Goal: Information Seeking & Learning: Understand process/instructions

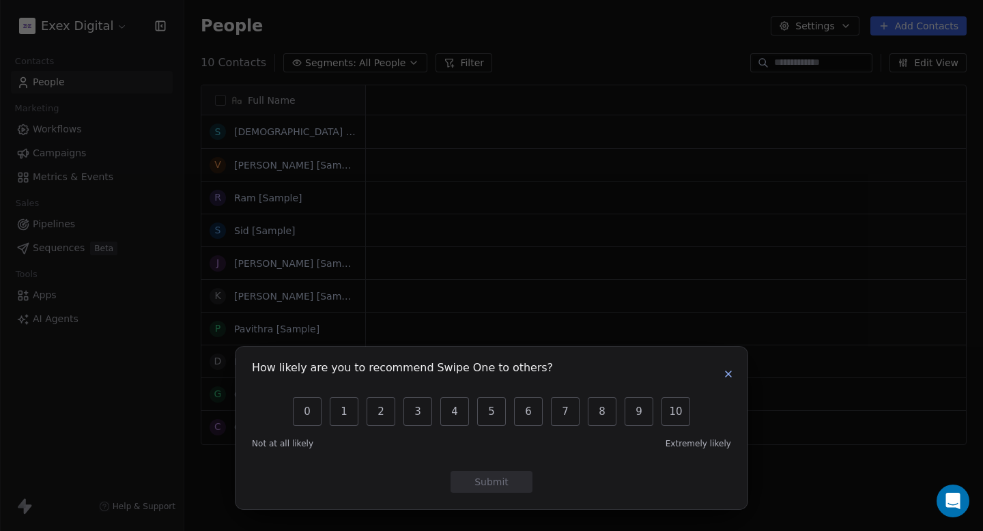
scroll to position [1, 1]
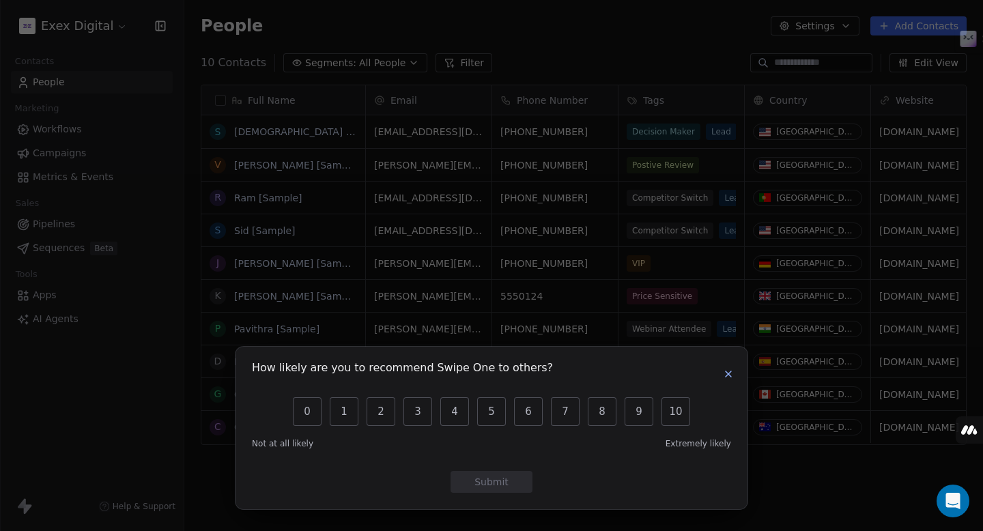
click at [728, 377] on icon "button" at bounding box center [728, 374] width 11 height 11
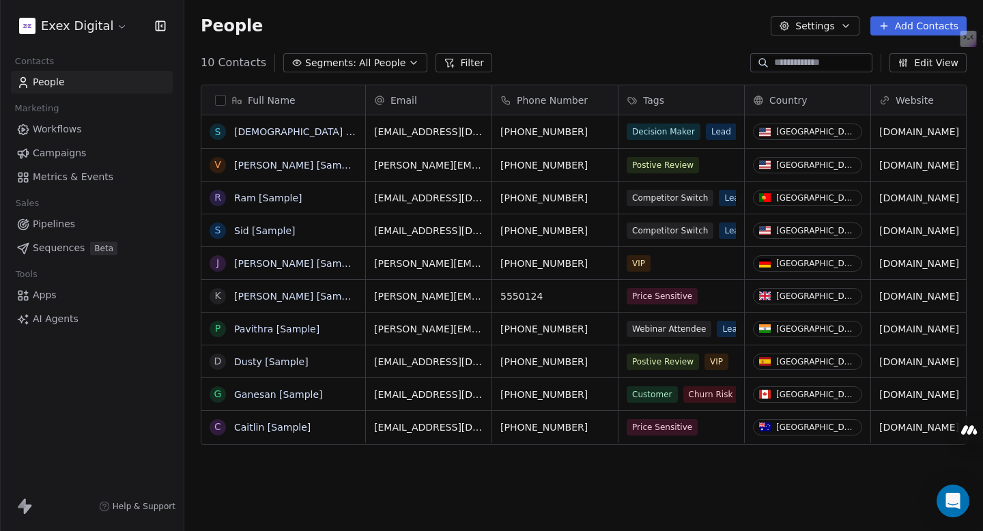
click at [55, 126] on span "Workflows" at bounding box center [57, 129] width 49 height 14
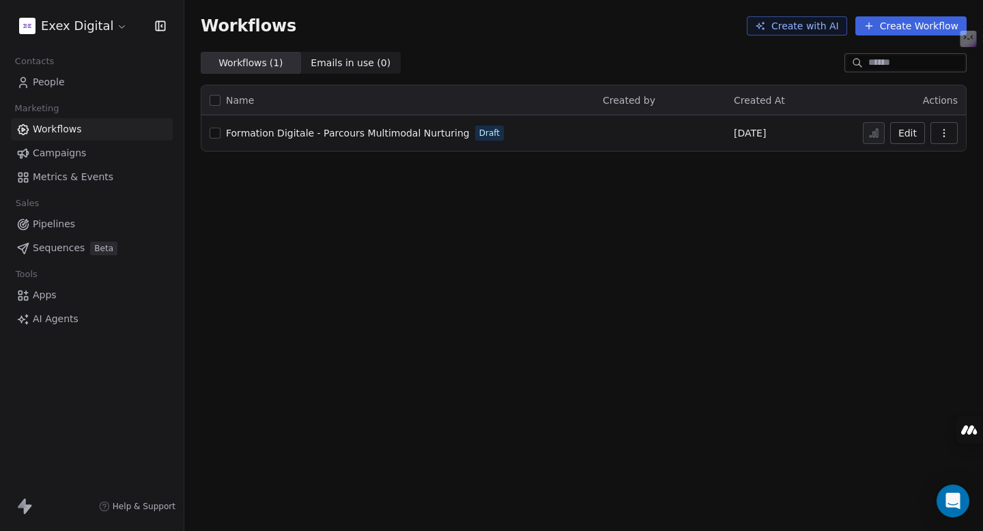
click at [377, 132] on span "Formation Digitale - Parcours Multimodal Nurturing" at bounding box center [348, 133] width 244 height 11
click at [64, 149] on span "Campaigns" at bounding box center [59, 153] width 53 height 14
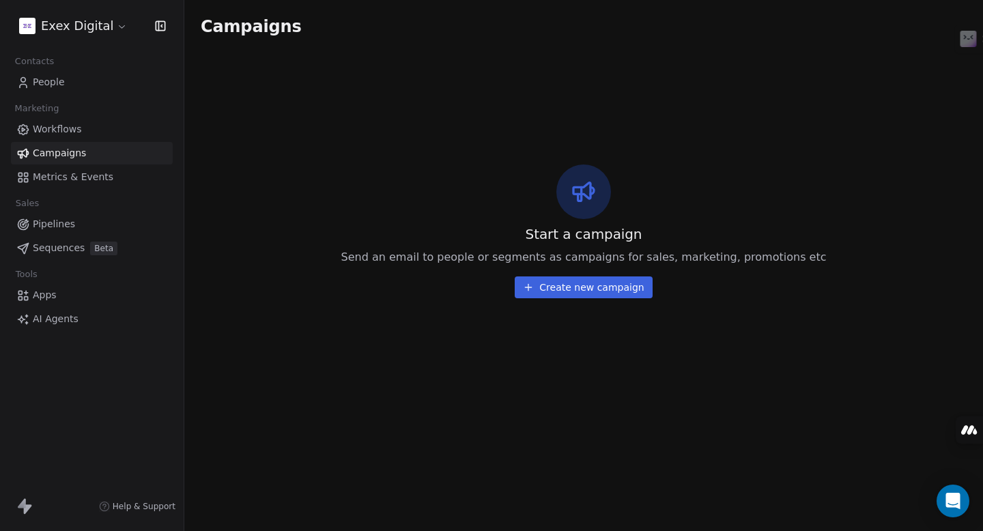
click at [76, 191] on div "Contacts People Marketing Workflows Campaigns Metrics & Events Sales Pipelines …" at bounding box center [92, 191] width 184 height 279
click at [74, 180] on span "Metrics & Events" at bounding box center [73, 177] width 81 height 14
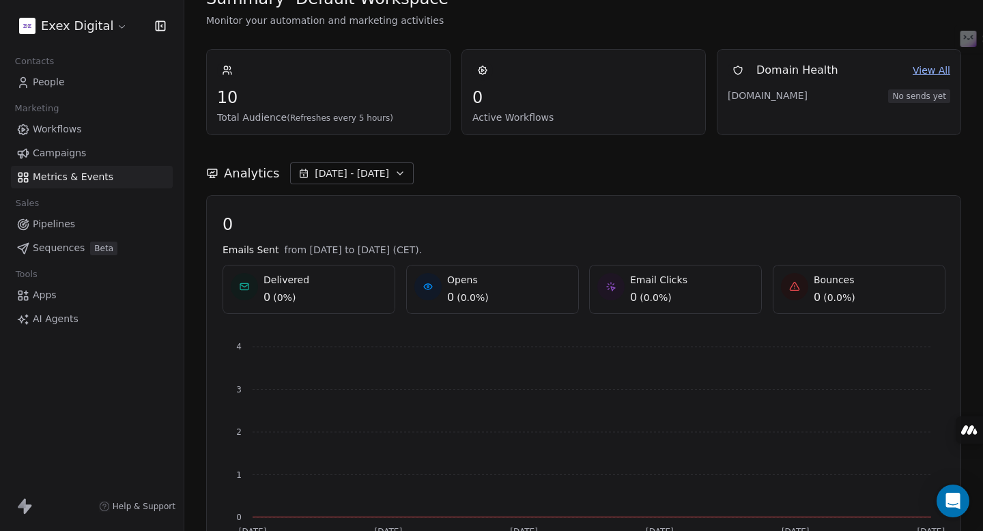
scroll to position [29, 0]
click at [54, 224] on span "Pipelines" at bounding box center [54, 224] width 42 height 14
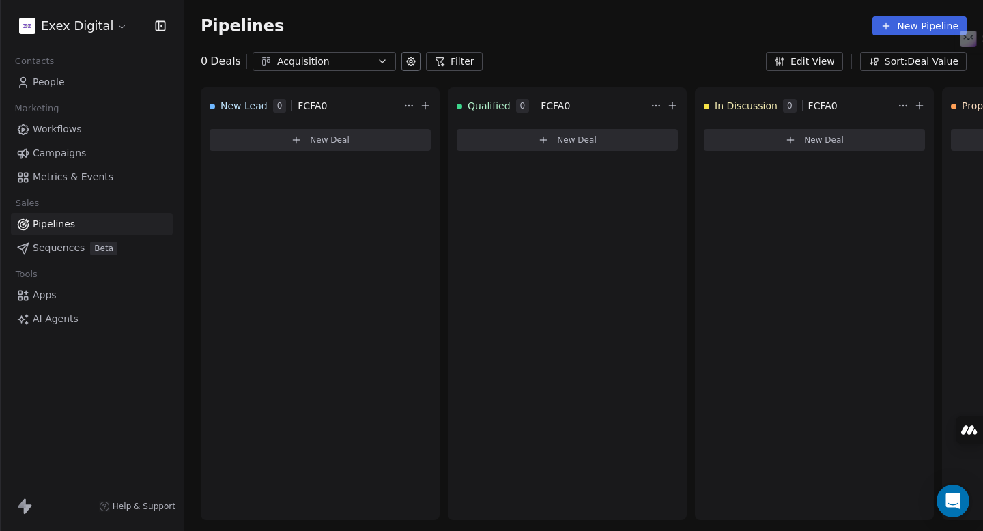
click at [63, 249] on span "Sequences" at bounding box center [59, 248] width 52 height 14
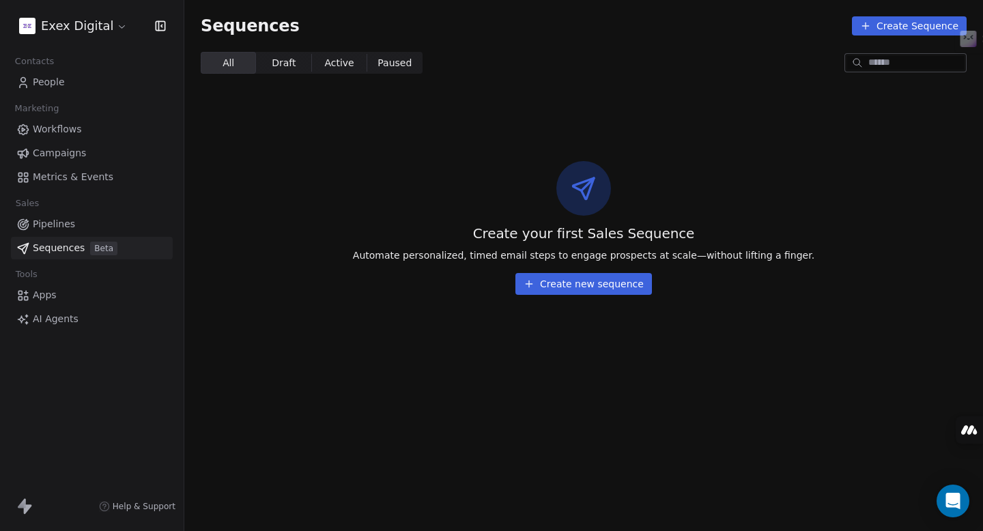
click at [46, 294] on span "Apps" at bounding box center [45, 295] width 24 height 14
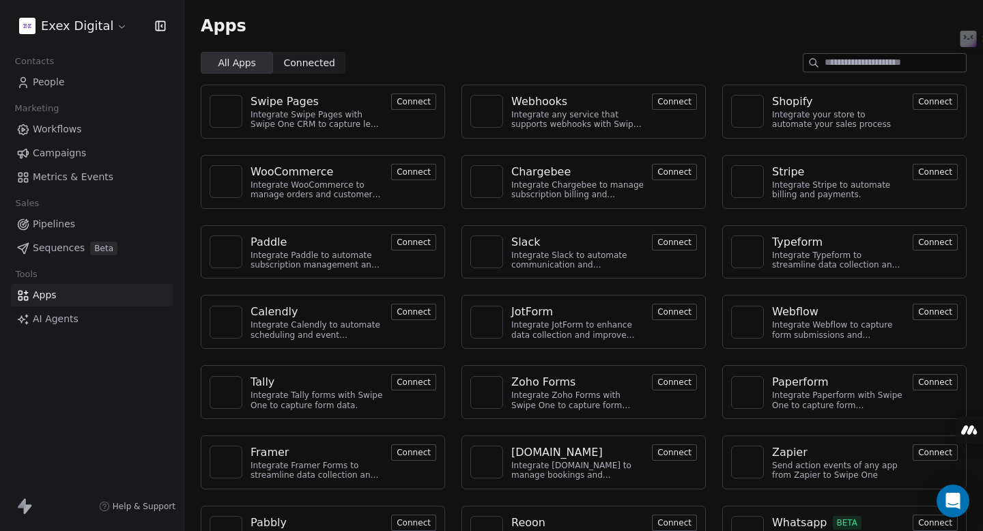
click at [842, 64] on input at bounding box center [895, 63] width 141 height 18
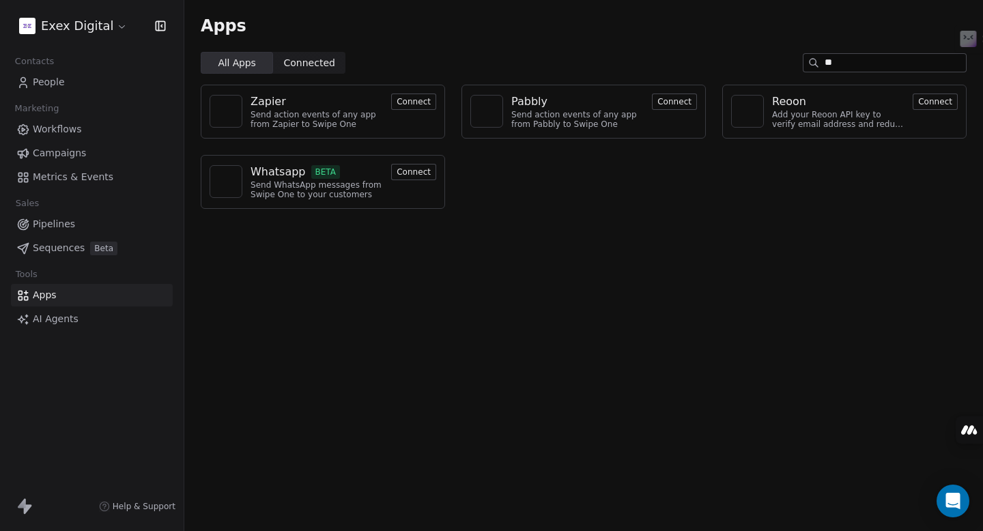
type input "*"
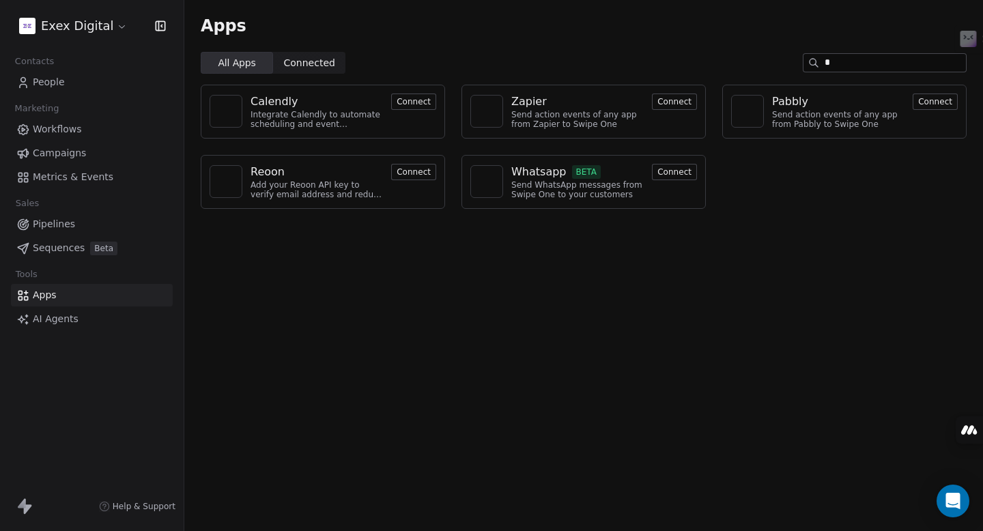
type input "*"
click at [683, 170] on button "Connect" at bounding box center [674, 172] width 45 height 16
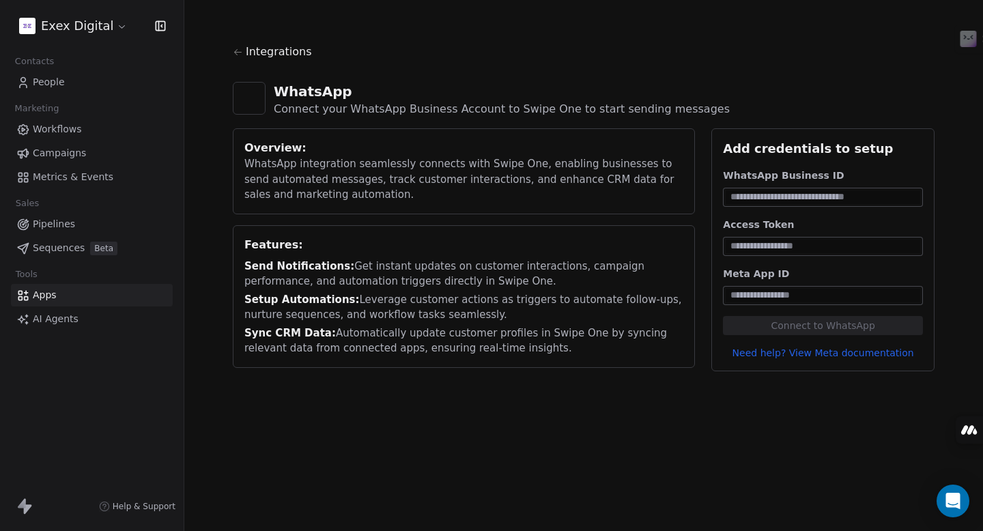
click at [51, 317] on span "AI Agents" at bounding box center [56, 319] width 46 height 14
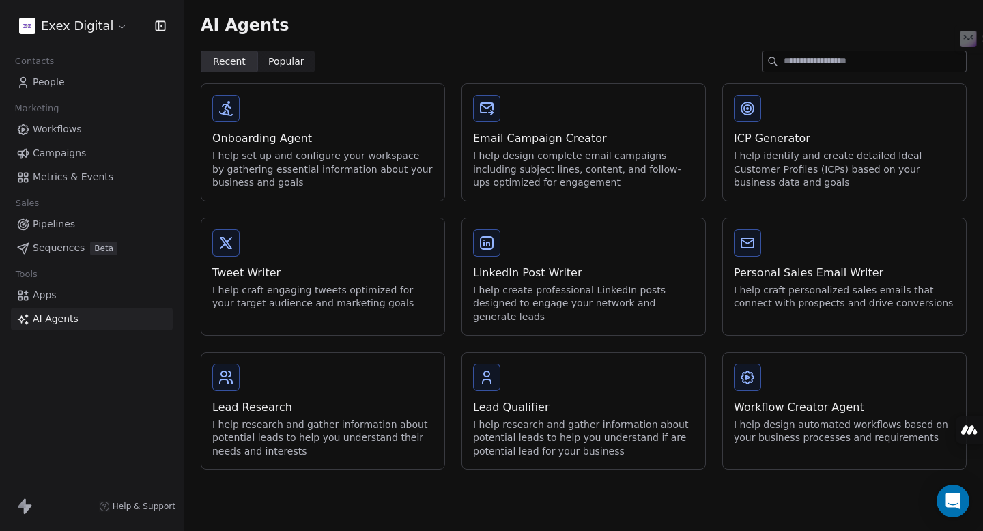
click at [136, 506] on span "Help & Support" at bounding box center [144, 506] width 63 height 11
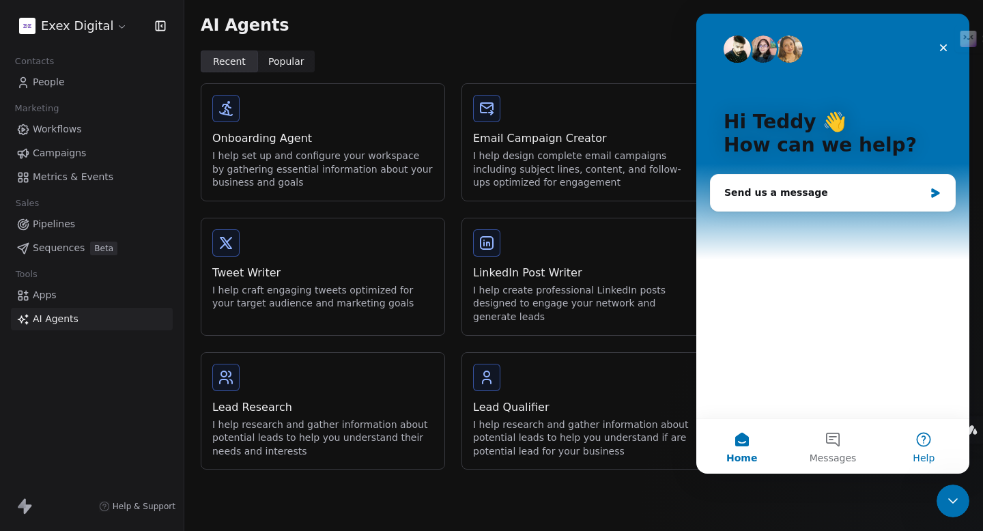
click at [925, 433] on button "Help" at bounding box center [924, 446] width 91 height 55
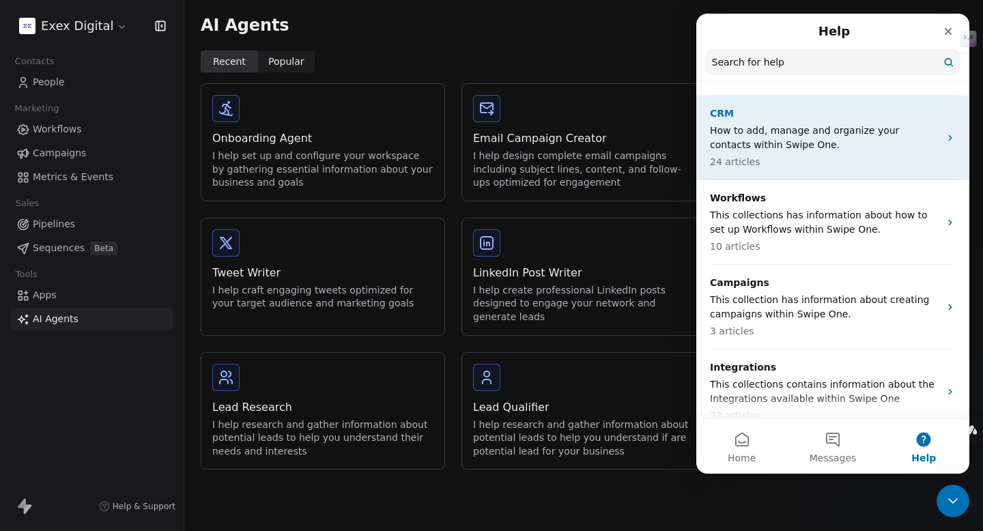
scroll to position [235, 0]
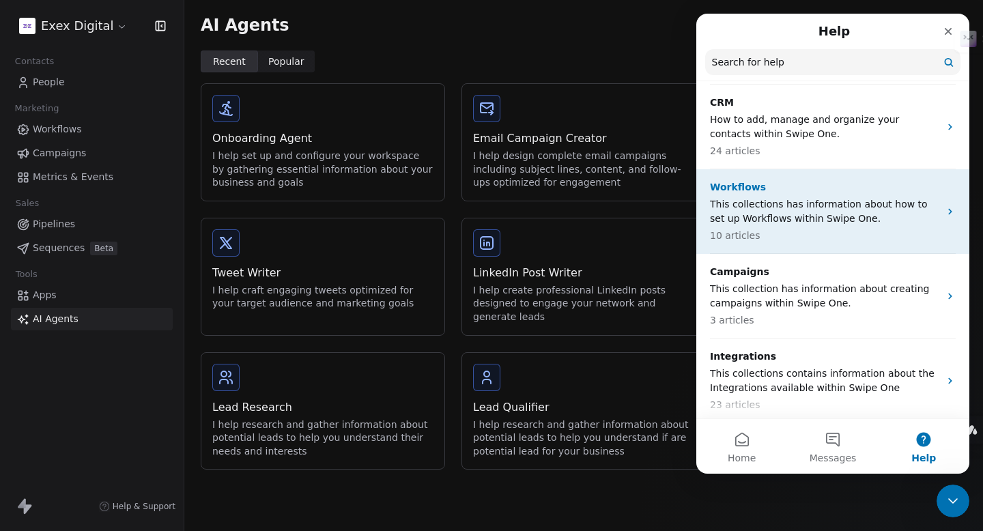
click at [815, 197] on p "This collections has information about how to set up Workflows within Swipe One." at bounding box center [824, 211] width 229 height 29
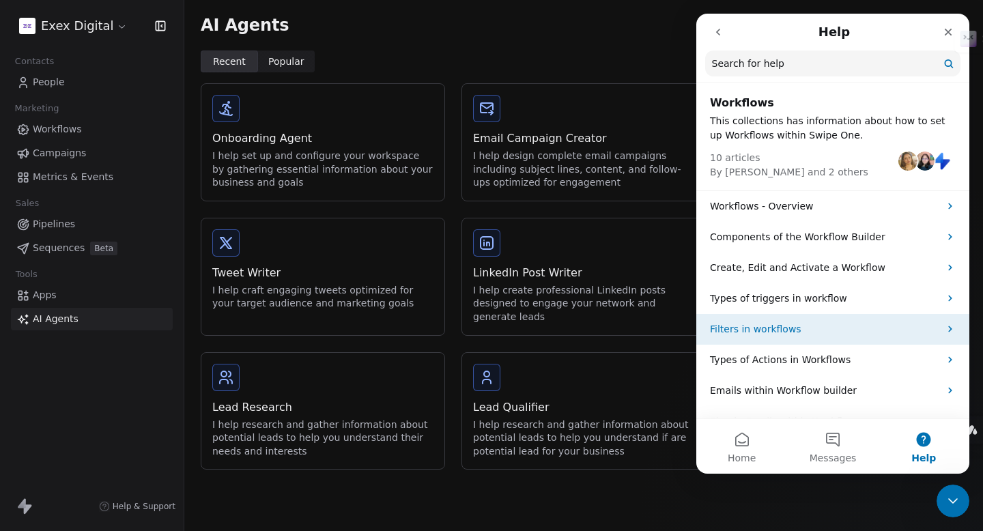
click at [763, 328] on p "Filters in workflows" at bounding box center [824, 329] width 229 height 14
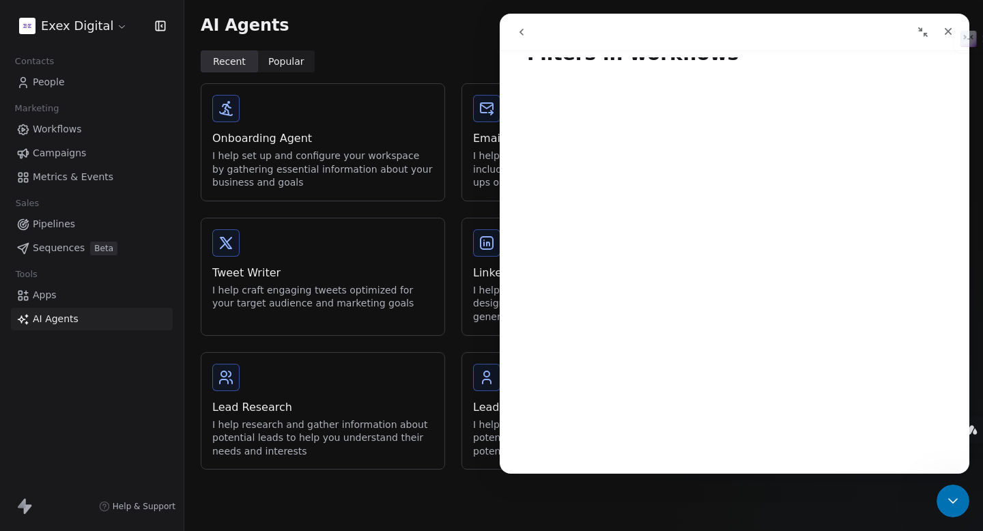
scroll to position [0, 0]
